Goal: Task Accomplishment & Management: Manage account settings

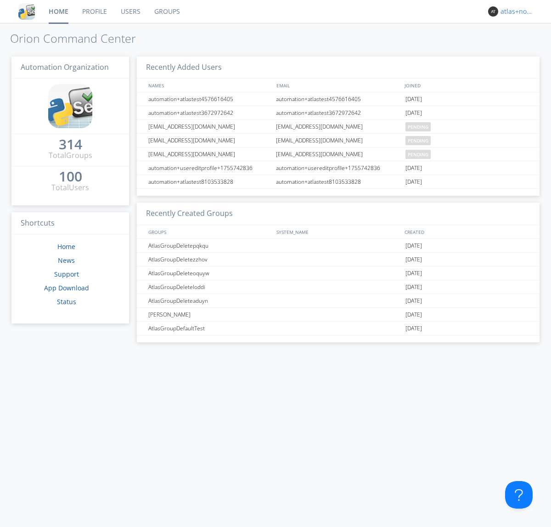
click at [516, 11] on div "atlas+nodispatch" at bounding box center [518, 11] width 34 height 9
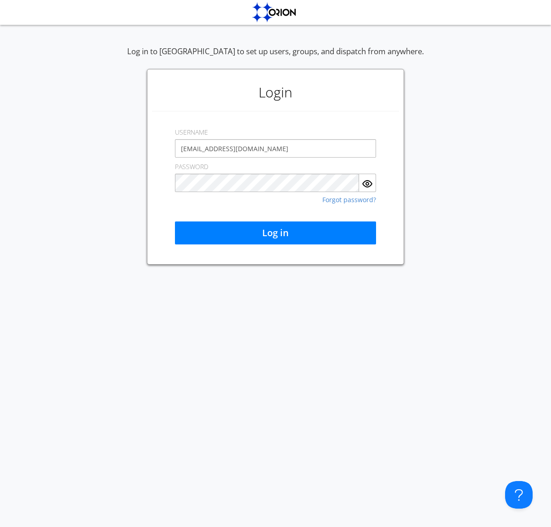
type input "[EMAIL_ADDRESS][DOMAIN_NAME]"
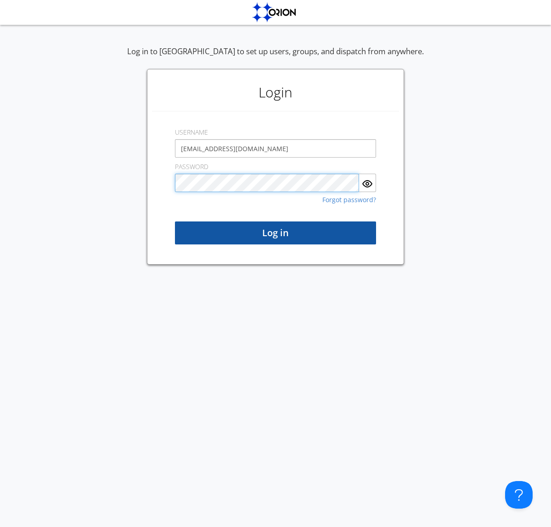
click at [276, 233] on button "Log in" at bounding box center [275, 232] width 201 height 23
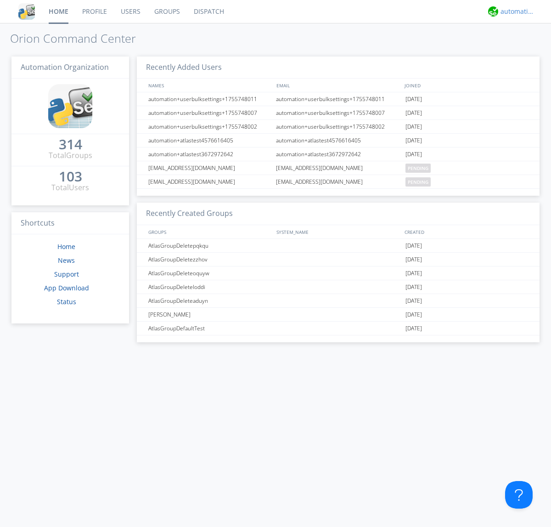
click at [516, 11] on div "automation+atlas" at bounding box center [518, 11] width 34 height 9
